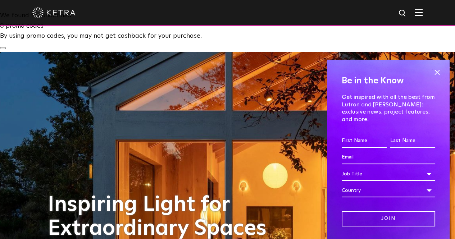
scroll to position [19, 0]
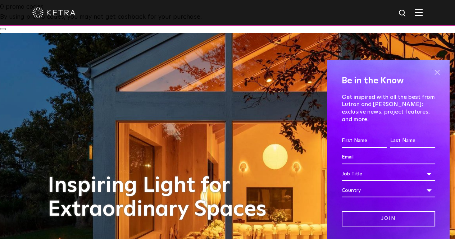
click at [432, 70] on span at bounding box center [437, 72] width 11 height 11
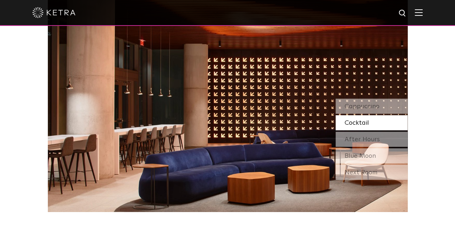
scroll to position [681, 0]
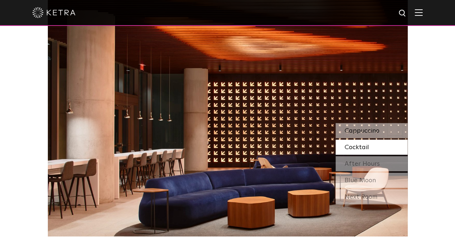
click at [362, 127] on span "Cappuccino" at bounding box center [362, 130] width 35 height 6
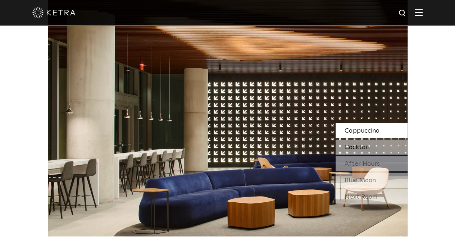
click at [367, 144] on span "Cocktail" at bounding box center [357, 147] width 24 height 6
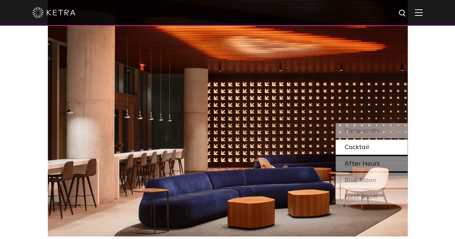
click at [364, 160] on span "After Hours" at bounding box center [362, 163] width 35 height 6
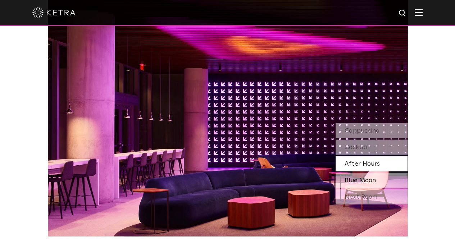
click at [363, 177] on span "Blue Moon" at bounding box center [360, 180] width 31 height 6
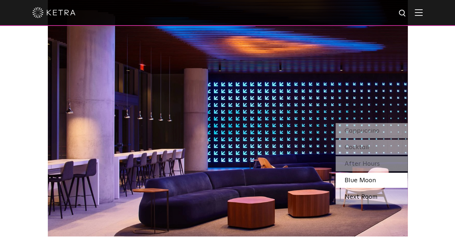
click at [361, 189] on div "Next Room" at bounding box center [372, 196] width 72 height 15
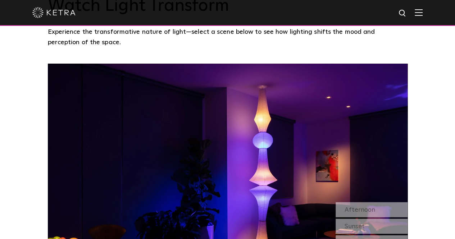
scroll to position [609, 0]
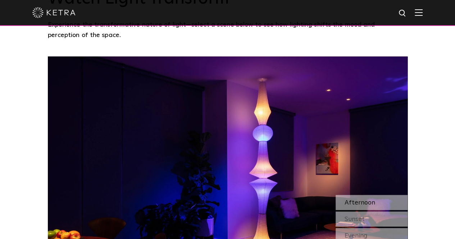
click at [361, 199] on span "Afternoon" at bounding box center [360, 202] width 31 height 6
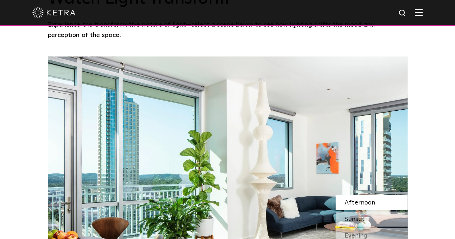
click at [360, 216] on span "Sunset" at bounding box center [355, 219] width 20 height 6
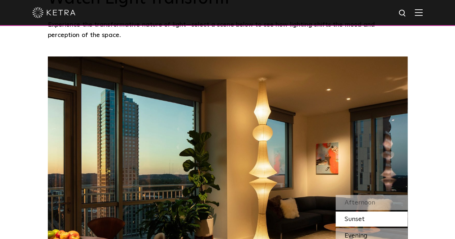
click at [354, 232] on span "Evening" at bounding box center [356, 235] width 23 height 6
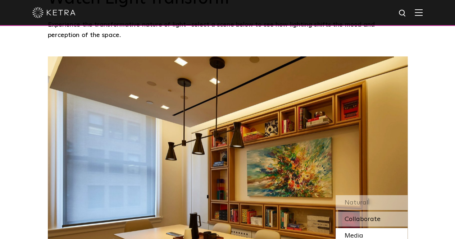
click at [350, 216] on span "Collaborate" at bounding box center [363, 219] width 36 height 6
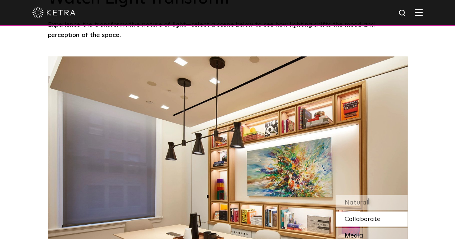
click at [350, 232] on span "Media" at bounding box center [354, 235] width 19 height 6
